Goal: Information Seeking & Learning: Learn about a topic

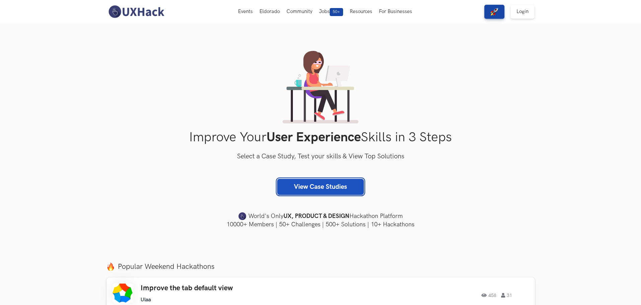
click at [308, 191] on link "View Case Studies" at bounding box center [320, 187] width 87 height 16
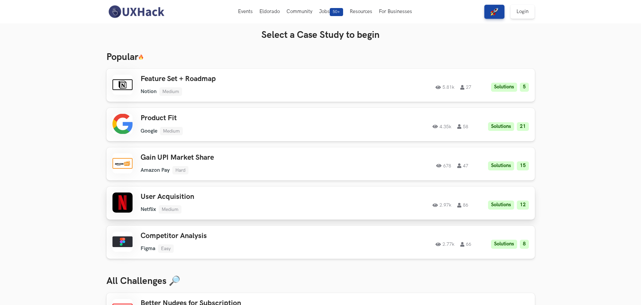
click at [191, 199] on h3 "User Acquisition" at bounding box center [236, 197] width 190 height 9
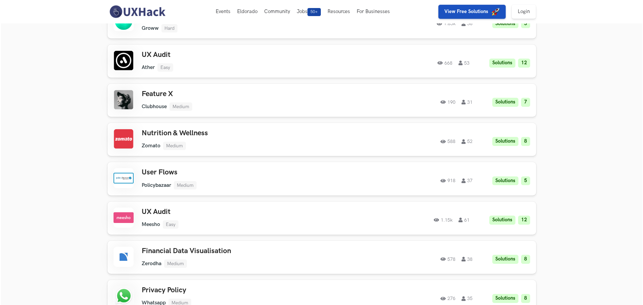
scroll to position [636, 0]
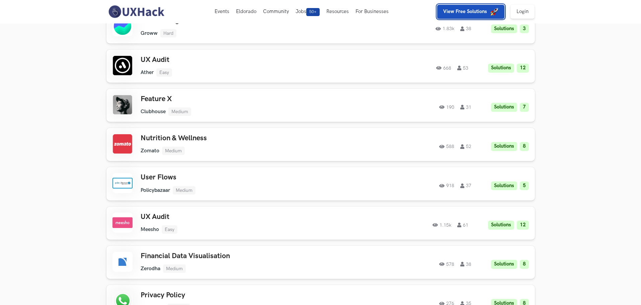
click at [493, 13] on img "button" at bounding box center [495, 12] width 8 height 8
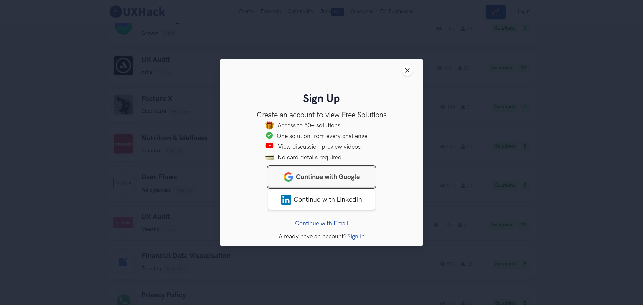
click at [350, 174] on span "Continue with Google" at bounding box center [328, 177] width 64 height 8
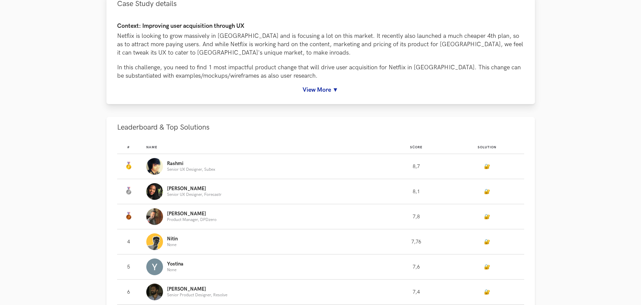
scroll to position [100, 0]
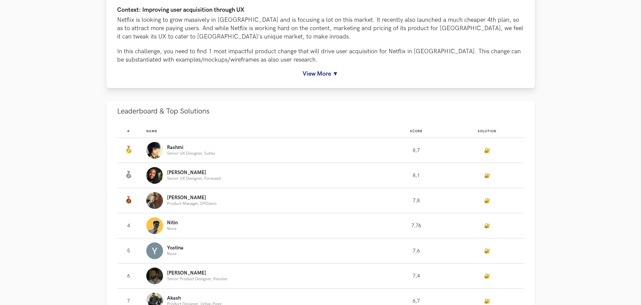
click at [320, 75] on link "View More ▼" at bounding box center [320, 73] width 407 height 7
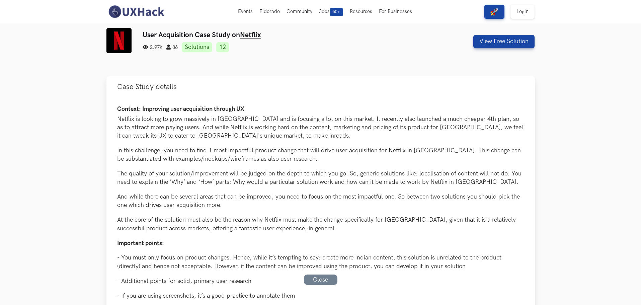
scroll to position [0, 0]
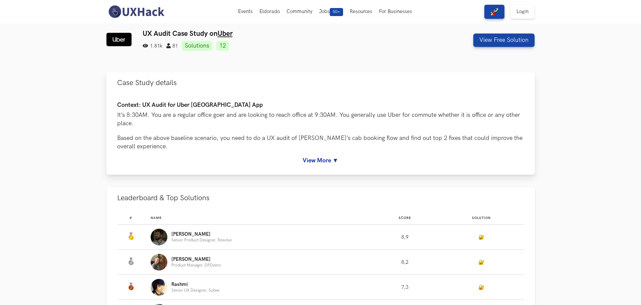
click at [320, 161] on link "View More ▼" at bounding box center [320, 160] width 407 height 7
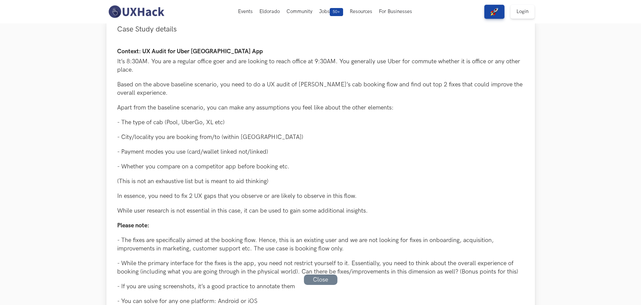
scroll to position [33, 0]
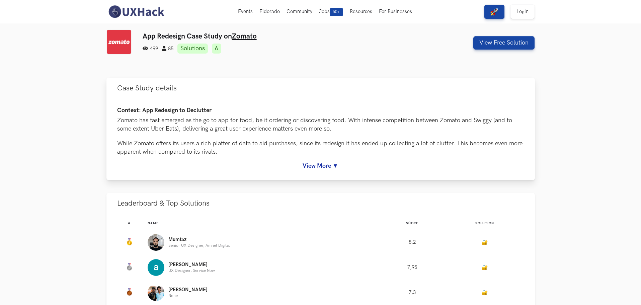
click at [322, 160] on div "Context: App Redesign to Declutter Zomato has fast emerged as the go to app for…" at bounding box center [320, 138] width 407 height 62
click at [324, 166] on link "View More ▼" at bounding box center [320, 165] width 407 height 7
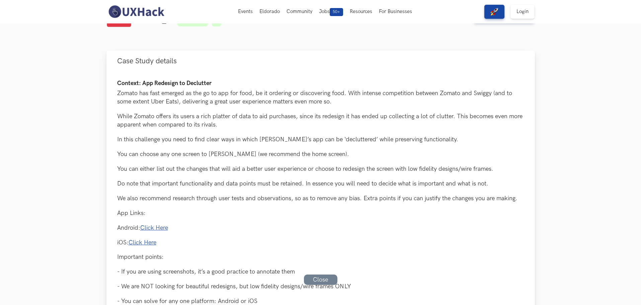
scroll to position [33, 0]
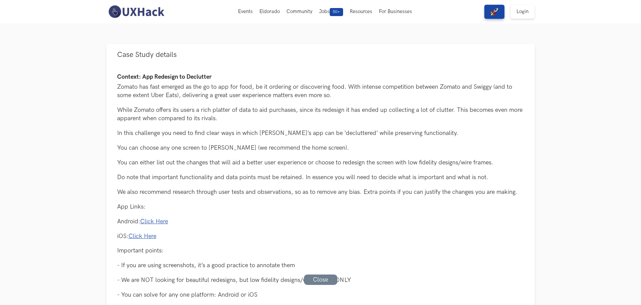
drag, startPoint x: 59, startPoint y: 46, endPoint x: 67, endPoint y: 42, distance: 8.2
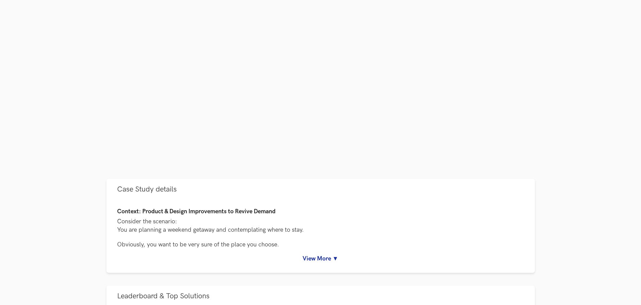
scroll to position [167, 0]
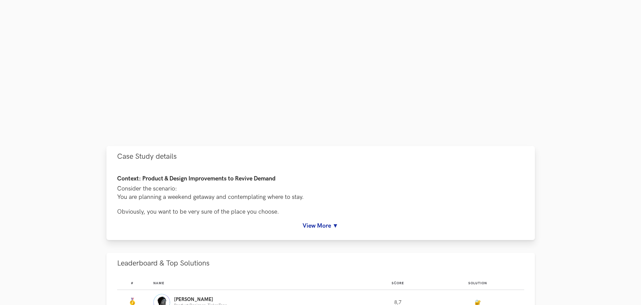
click at [333, 224] on link "View More ▼" at bounding box center [320, 225] width 407 height 7
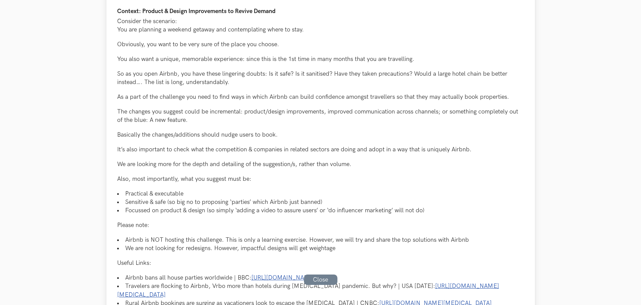
scroll to position [368, 0]
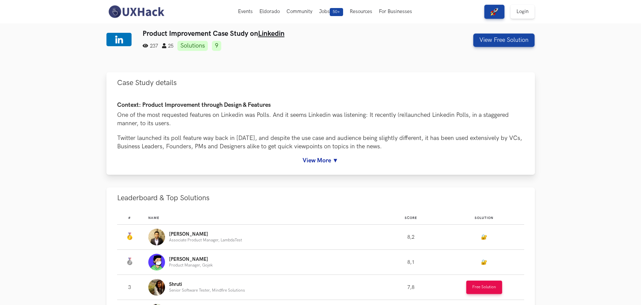
click at [320, 158] on link "View More ▼" at bounding box center [320, 160] width 407 height 7
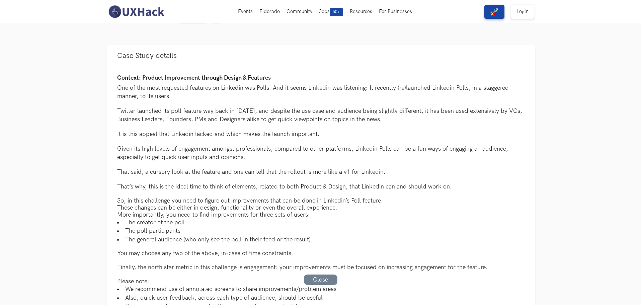
scroll to position [33, 0]
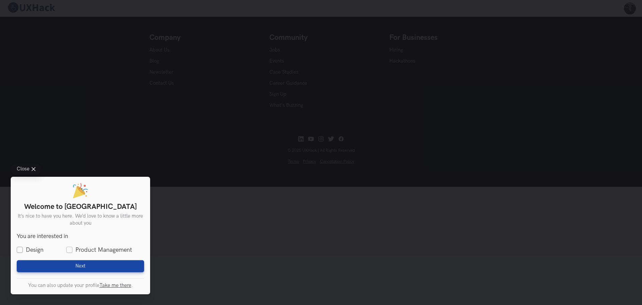
click at [20, 248] on label "Design" at bounding box center [30, 250] width 27 height 8
click at [20, 248] on input "Design" at bounding box center [20, 250] width 6 height 6
checkbox input "true"
click at [77, 265] on span "Next" at bounding box center [80, 266] width 10 height 6
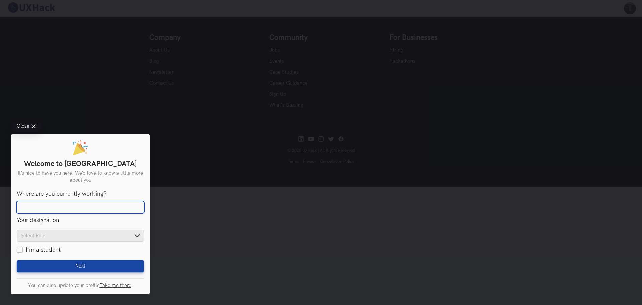
click at [93, 211] on input "Where are you currently working?" at bounding box center [80, 207] width 127 height 12
click at [100, 226] on div "Where are you currently working? Your designation Product Designer Senior UX De…" at bounding box center [80, 222] width 127 height 64
click at [20, 248] on label "I'm a student" at bounding box center [39, 250] width 44 height 8
click at [20, 248] on input "I'm a student" at bounding box center [20, 250] width 6 height 6
checkbox input "true"
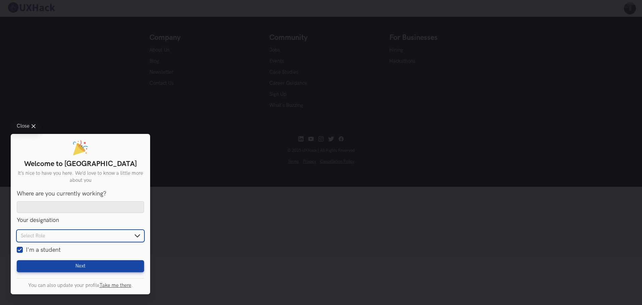
click at [89, 236] on input "text" at bounding box center [80, 236] width 127 height 12
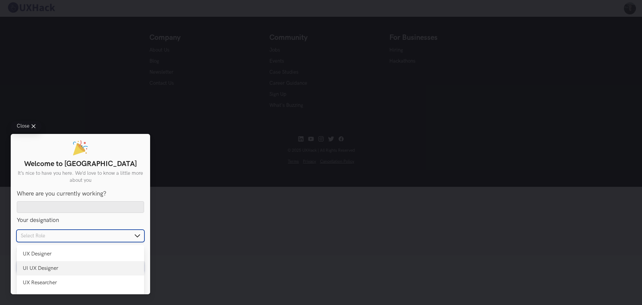
scroll to position [33, 0]
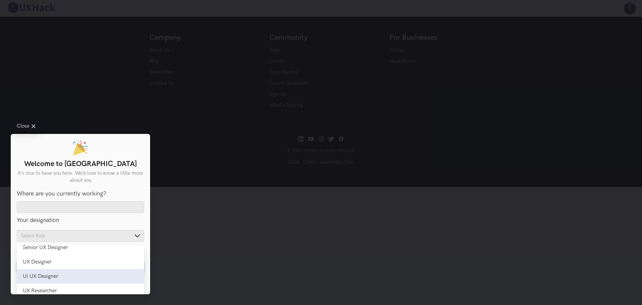
click at [47, 277] on div "UI UX Designer" at bounding box center [80, 276] width 115 height 6
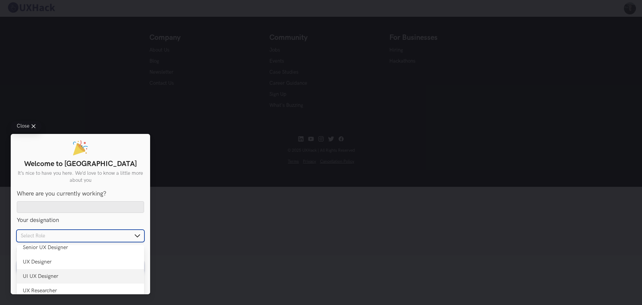
type input "UI UX Designer"
checkbox input "false"
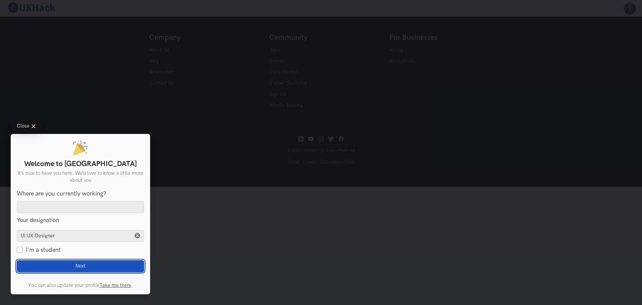
click at [77, 266] on span "Next" at bounding box center [80, 266] width 10 height 6
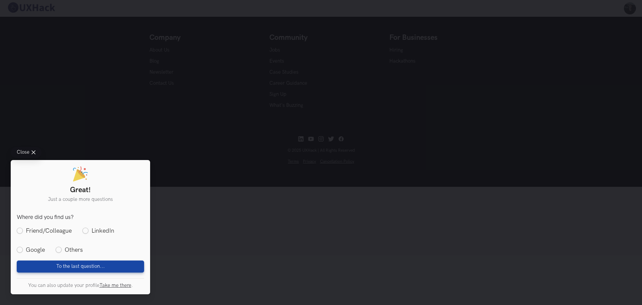
click at [57, 248] on label "Others" at bounding box center [69, 250] width 27 height 8
click at [57, 248] on input "Others" at bounding box center [59, 250] width 6 height 6
radio input "true"
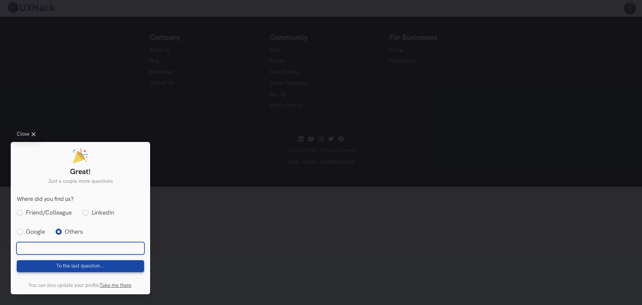
click at [46, 249] on input "text" at bounding box center [80, 248] width 127 height 12
click at [20, 230] on label "Google" at bounding box center [31, 232] width 28 height 8
click at [20, 230] on input "Google" at bounding box center [20, 232] width 6 height 6
radio input "true"
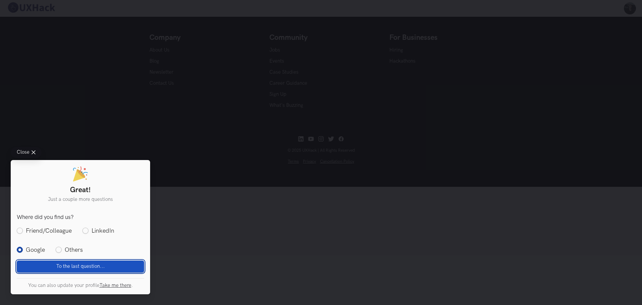
click at [87, 265] on span "To the last question..." at bounding box center [80, 266] width 49 height 6
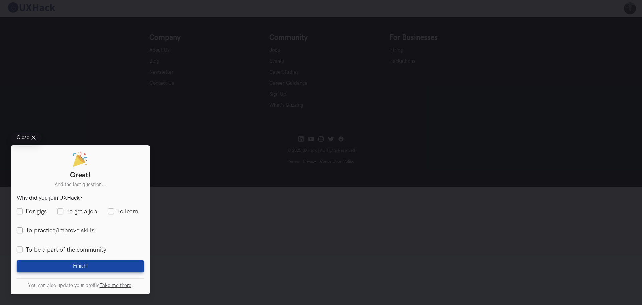
click at [17, 232] on label "To practice/improve skills" at bounding box center [56, 231] width 78 height 8
click at [17, 232] on input "To practice/improve skills" at bounding box center [20, 231] width 6 height 6
checkbox input "true"
click at [85, 266] on span "Finish!" at bounding box center [80, 266] width 15 height 6
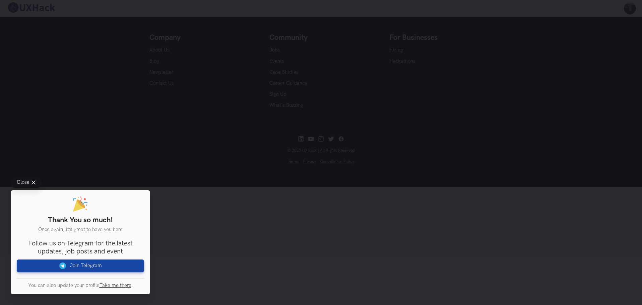
click at [32, 183] on icon at bounding box center [33, 183] width 4 height 4
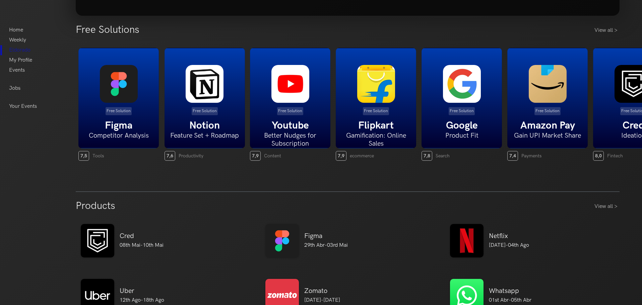
scroll to position [234, 0]
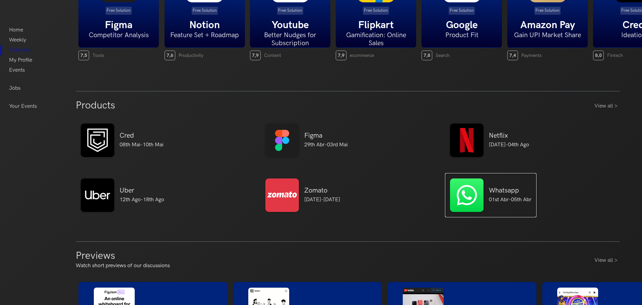
click at [478, 194] on img at bounding box center [466, 194] width 33 height 33
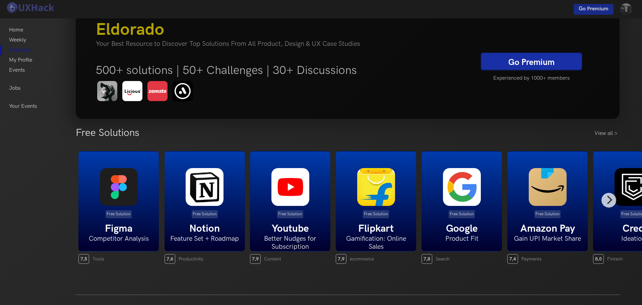
scroll to position [0, 0]
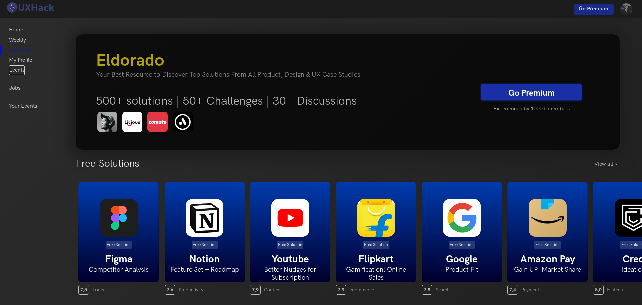
click at [19, 69] on link "Events" at bounding box center [17, 70] width 16 height 10
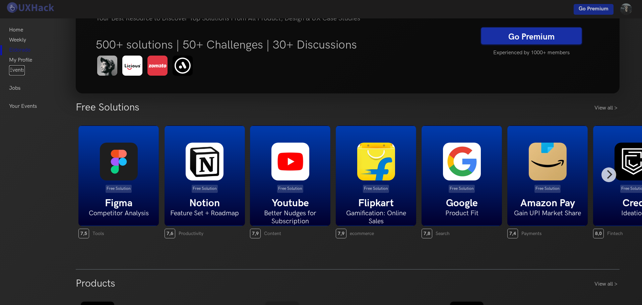
scroll to position [100, 0]
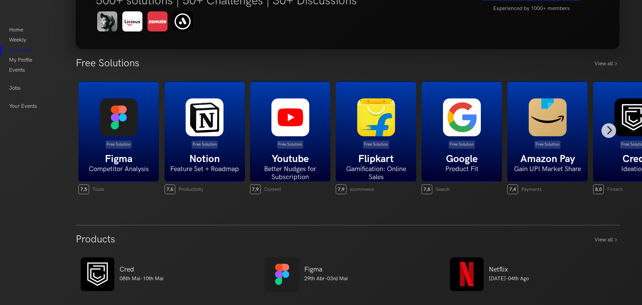
click at [285, 173] on h6 "Better Nudges for Subscription" at bounding box center [290, 173] width 80 height 16
click at [611, 65] on link "View all >" at bounding box center [606, 64] width 25 height 8
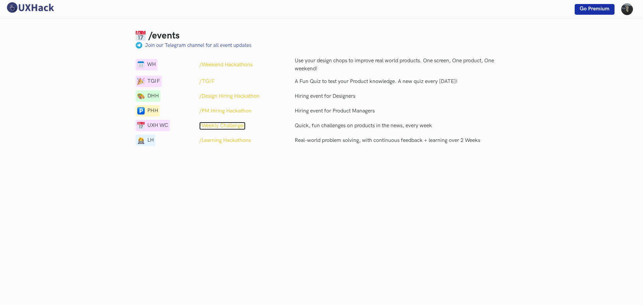
click at [232, 126] on p "/Weekly Challenges" at bounding box center [222, 126] width 46 height 8
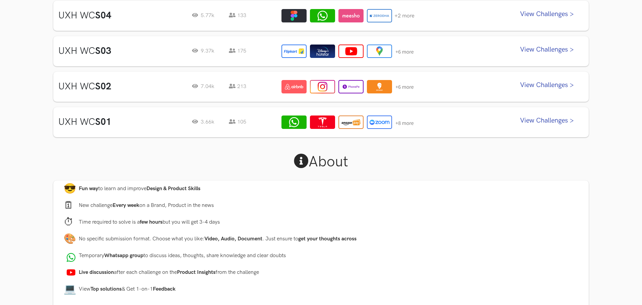
scroll to position [469, 0]
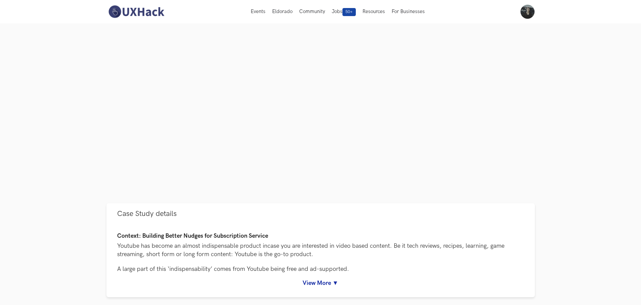
scroll to position [134, 0]
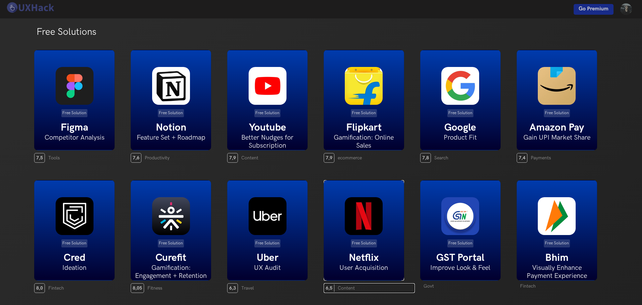
click at [361, 231] on img at bounding box center [364, 216] width 38 height 38
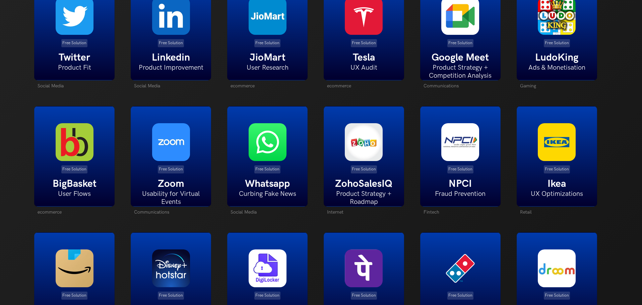
scroll to position [904, 0]
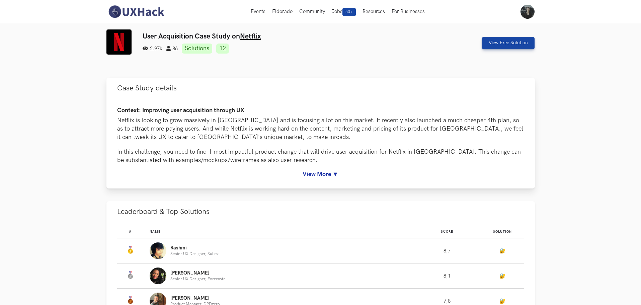
click at [318, 176] on link "View More ▼" at bounding box center [320, 174] width 407 height 7
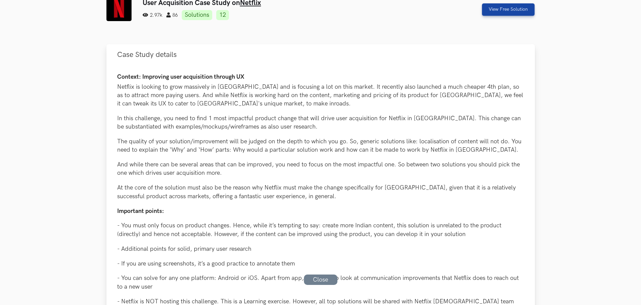
scroll to position [67, 0]
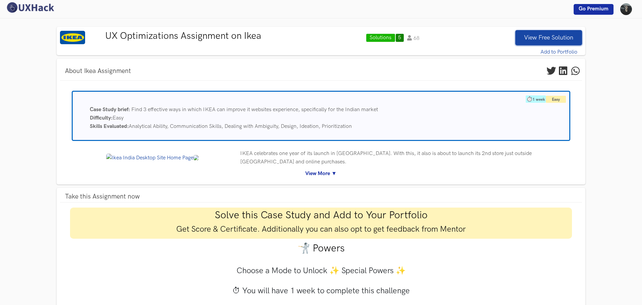
click at [325, 172] on link "View More ▼" at bounding box center [321, 173] width 512 height 8
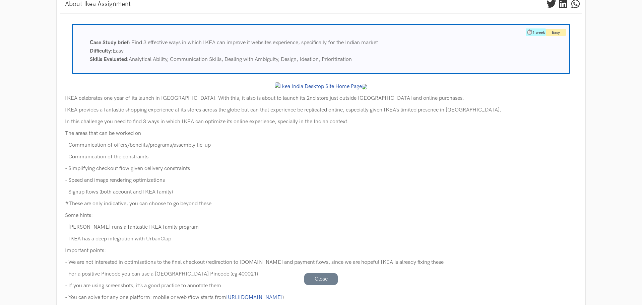
scroll to position [100, 0]
